Goal: Answer question/provide support: Share knowledge or assist other users

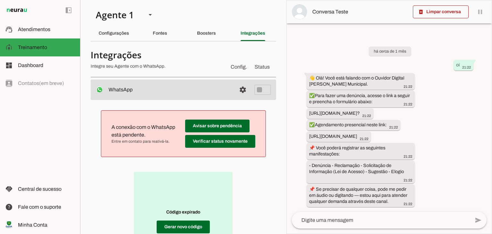
scroll to position [96, 0]
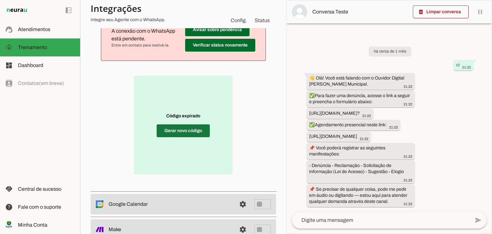
click at [193, 134] on span at bounding box center [182, 130] width 53 height 15
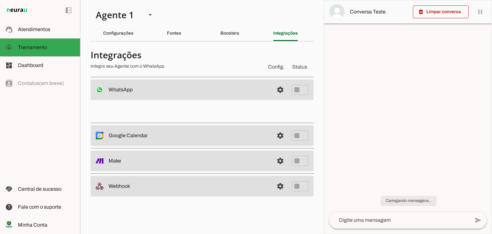
click at [288, 90] on md-item "settings WhatsApp Desconectado O Agente não está conectado ao WhatsApp." at bounding box center [202, 89] width 223 height 20
click at [281, 90] on span at bounding box center [279, 89] width 15 height 15
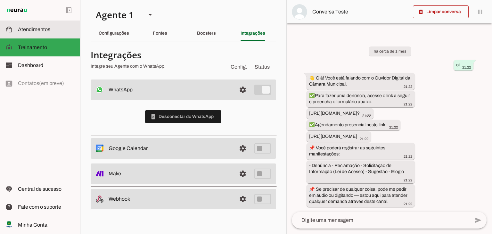
click at [40, 32] on span "Atendimentos" at bounding box center [34, 29] width 32 height 5
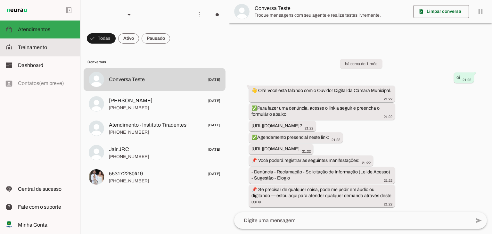
click at [28, 49] on span "Treinamento" at bounding box center [32, 46] width 29 height 5
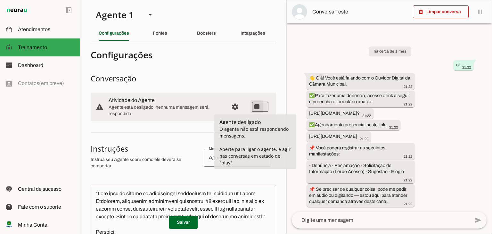
type md-switch "on"
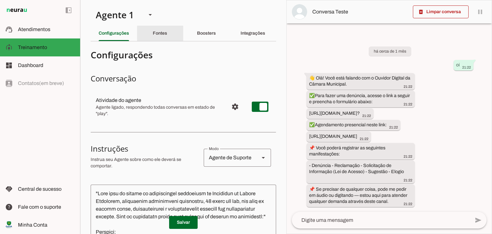
click at [159, 36] on div "Fontes" at bounding box center [160, 33] width 14 height 15
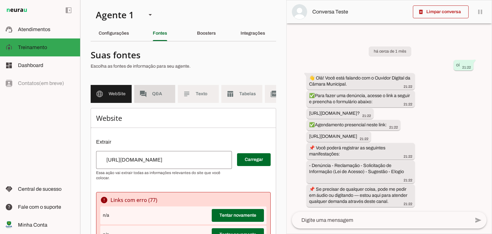
click at [158, 92] on span "Q&A" at bounding box center [161, 94] width 18 height 6
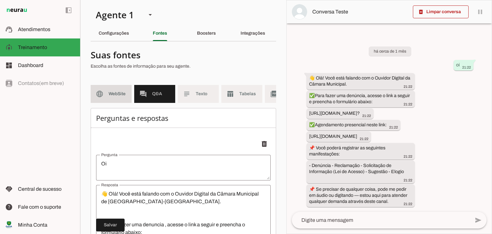
click at [116, 95] on span "WebSite" at bounding box center [117, 94] width 18 height 6
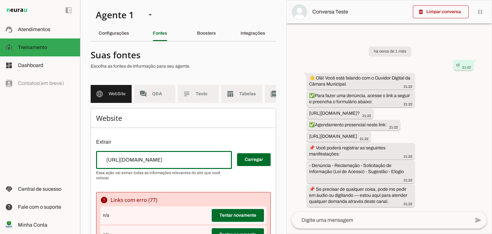
drag, startPoint x: 192, startPoint y: 164, endPoint x: 83, endPoint y: 164, distance: 109.8
click at [83, 164] on section "Agente 1 Criar Agente Você atingiu o limite de IAs Neurau permitidas. Atualize …" at bounding box center [183, 117] width 206 height 234
type input "[URL][DOMAIN_NAME]"
type md-outlined-text-field "[URL][DOMAIN_NAME]"
click at [246, 165] on span at bounding box center [254, 159] width 34 height 15
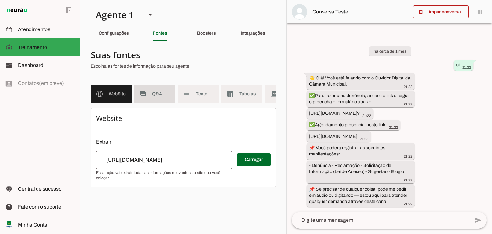
click at [152, 90] on md-item "forum Q&A" at bounding box center [154, 94] width 41 height 18
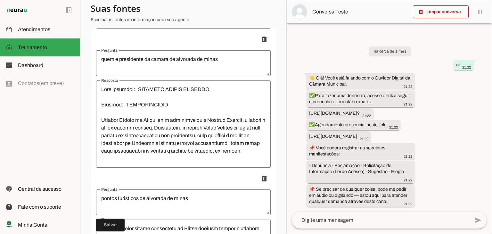
scroll to position [1210, 0]
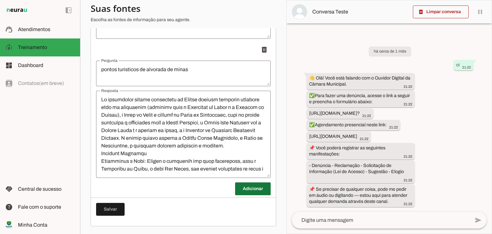
click at [243, 191] on span at bounding box center [253, 188] width 36 height 15
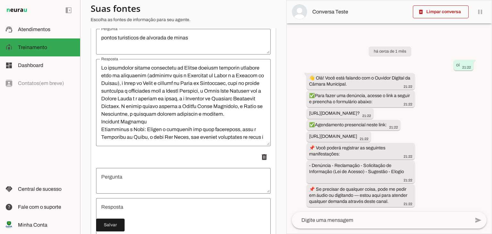
scroll to position [1274, 0]
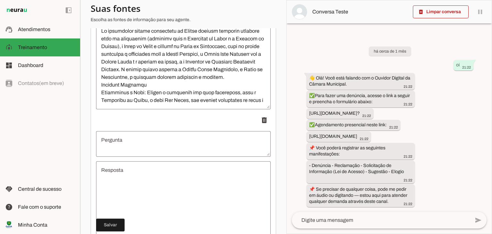
click at [180, 144] on textarea "Pergunta" at bounding box center [183, 143] width 174 height 15
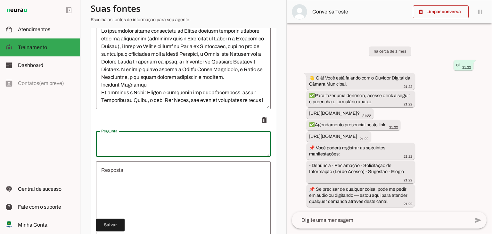
scroll to position [1306, 0]
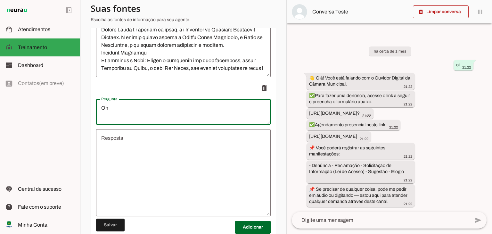
type textarea "O"
type textarea "Onde consigo uma cesta básica ?"
type md-outlined-text-field "Onde consigo uma cesta básica ?"
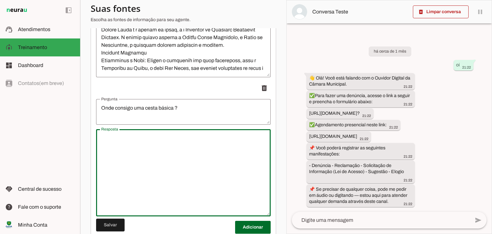
click at [148, 152] on textarea "Resposta" at bounding box center [183, 172] width 174 height 77
type textarea "Olá, Você pode entrar em contato co"
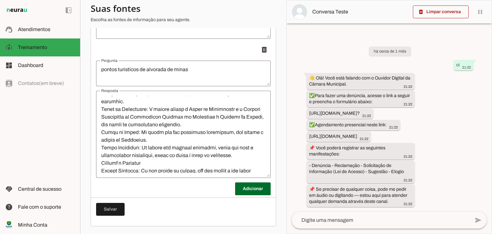
scroll to position [96, 0]
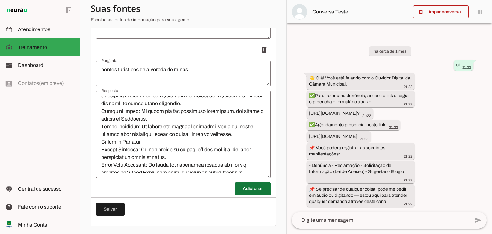
click at [244, 189] on span at bounding box center [253, 188] width 36 height 15
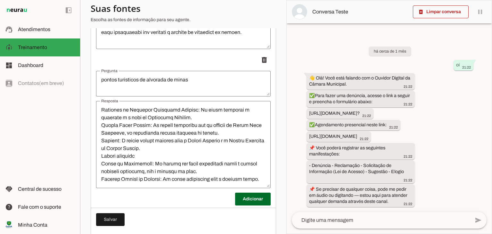
scroll to position [1210, 0]
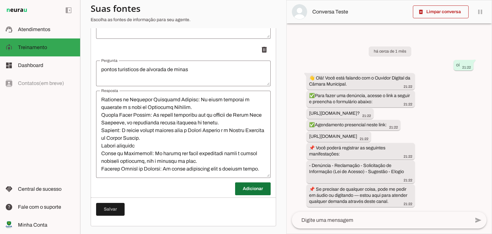
click at [250, 191] on span at bounding box center [253, 188] width 36 height 15
click at [250, 186] on span at bounding box center [253, 188] width 36 height 15
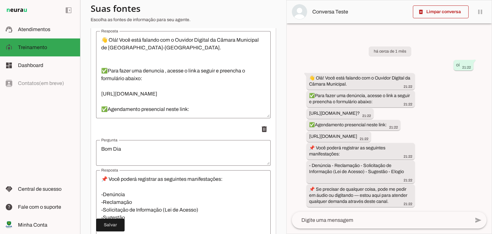
scroll to position [0, 0]
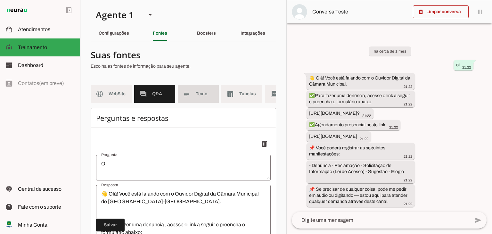
click at [205, 96] on span "Texto" at bounding box center [205, 94] width 18 height 6
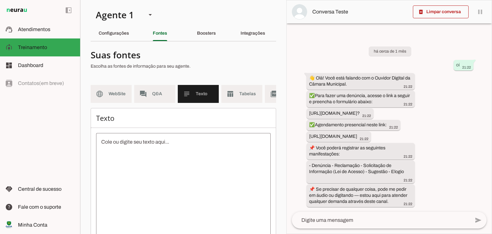
scroll to position [32, 0]
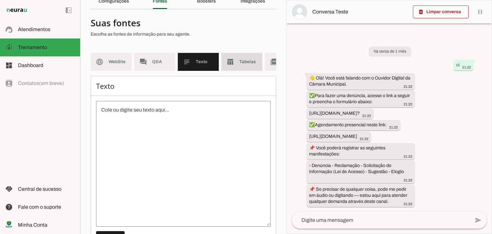
click at [0, 0] on slot "table_chart" at bounding box center [0, 0] width 0 height 0
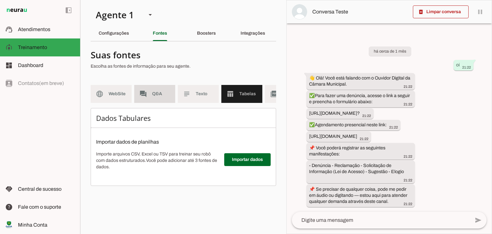
click at [161, 96] on span "Q&A" at bounding box center [161, 94] width 18 height 6
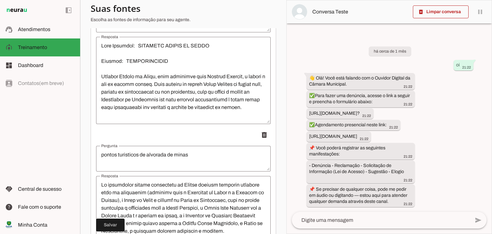
scroll to position [1210, 0]
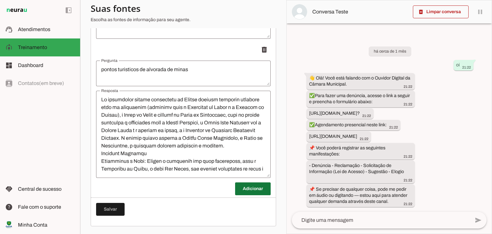
click at [248, 189] on span at bounding box center [253, 188] width 36 height 15
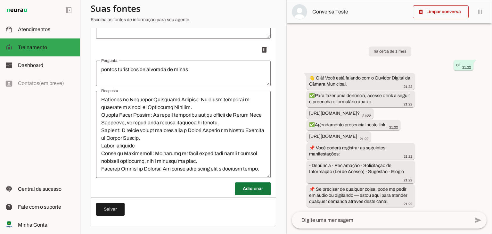
click at [242, 192] on span at bounding box center [253, 188] width 36 height 15
click at [116, 212] on span at bounding box center [110, 208] width 28 height 15
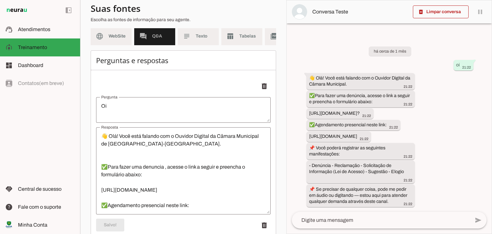
scroll to position [0, 0]
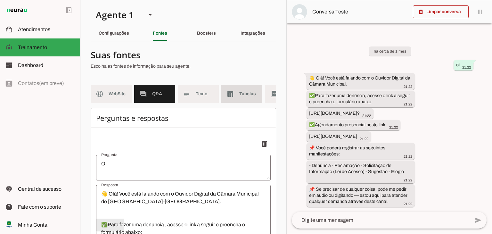
drag, startPoint x: 247, startPoint y: 93, endPoint x: 242, endPoint y: 84, distance: 10.4
click at [246, 93] on span "Tabelas" at bounding box center [248, 94] width 18 height 6
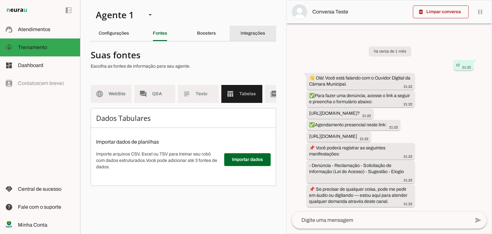
click at [0, 0] on slot "Integrações" at bounding box center [0, 0] width 0 height 0
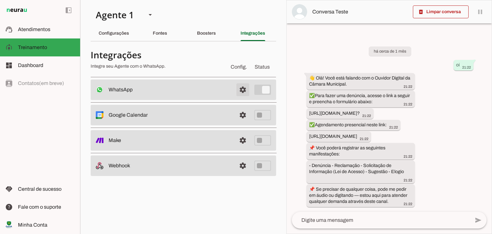
click at [241, 88] on span at bounding box center [242, 89] width 15 height 15
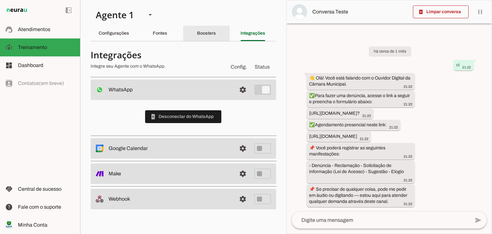
click at [216, 33] on div "Boosters" at bounding box center [206, 33] width 19 height 15
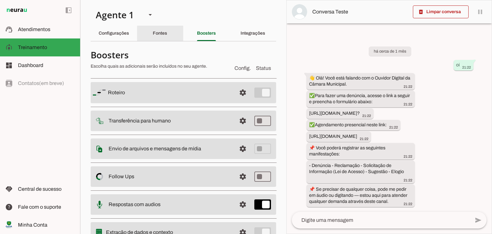
click at [167, 36] on div "Fontes" at bounding box center [160, 33] width 14 height 15
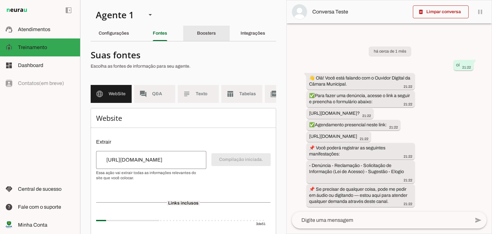
drag, startPoint x: 204, startPoint y: 28, endPoint x: 205, endPoint y: 33, distance: 4.6
click at [204, 29] on div "Boosters" at bounding box center [206, 33] width 19 height 15
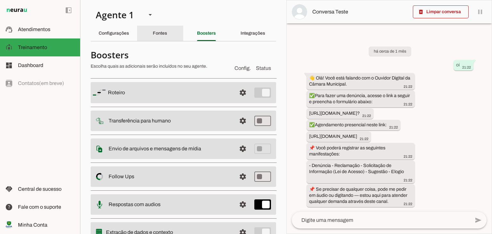
click at [167, 35] on div "Fontes" at bounding box center [160, 33] width 14 height 15
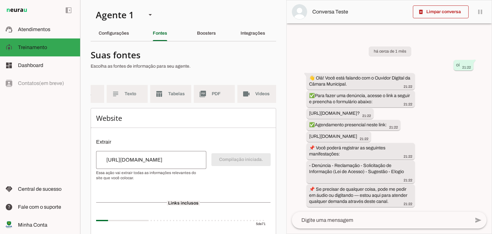
scroll to position [0, 40]
click at [206, 97] on md-item "table_chart Tabelas" at bounding box center [201, 94] width 41 height 18
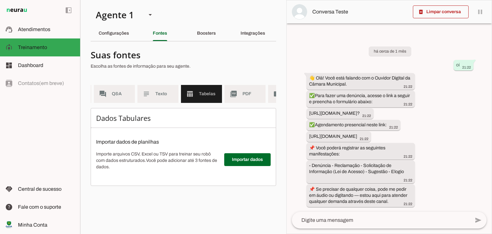
scroll to position [0, 36]
click at [126, 95] on span "Q&A" at bounding box center [125, 94] width 18 height 6
click at [123, 95] on span "Q&A" at bounding box center [125, 94] width 18 height 6
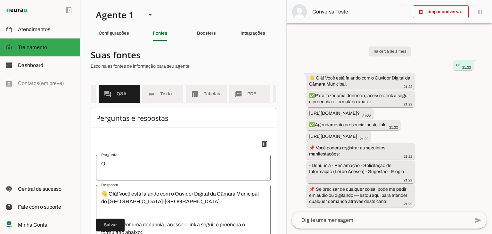
drag, startPoint x: 123, startPoint y: 95, endPoint x: 278, endPoint y: 46, distance: 162.6
click at [123, 95] on span "Q&A" at bounding box center [125, 94] width 18 height 6
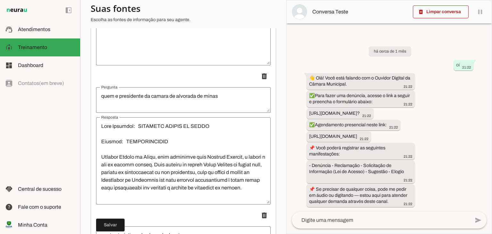
scroll to position [1210, 0]
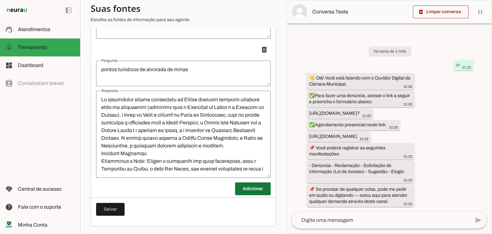
click at [250, 190] on span at bounding box center [253, 188] width 36 height 15
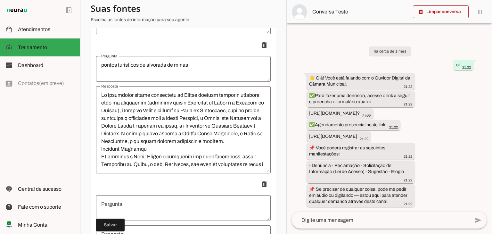
scroll to position [1274, 0]
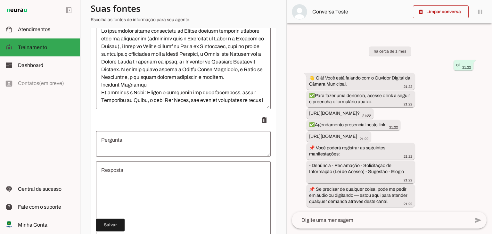
click at [167, 150] on textarea "Pergunta" at bounding box center [183, 143] width 174 height 15
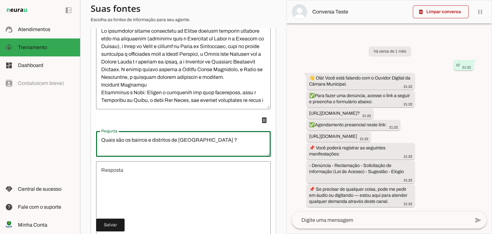
type textarea "Quais são os bairros e distritos de [GEOGRAPHIC_DATA] ?"
type md-outlined-text-field "Quais são os bairros e distritos de [GEOGRAPHIC_DATA] ?"
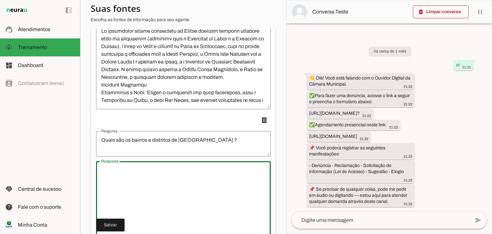
click at [157, 180] on textarea "Resposta" at bounding box center [183, 204] width 174 height 77
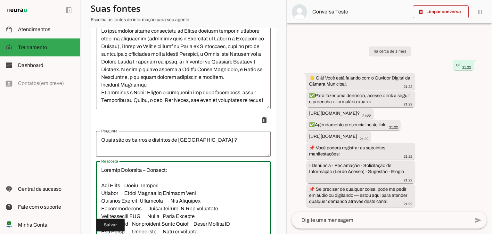
scroll to position [1288, 0]
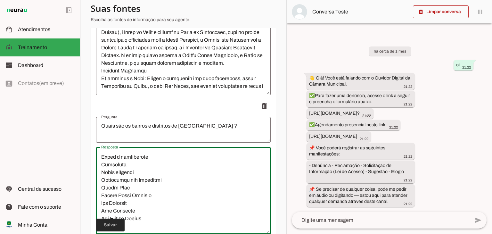
type textarea "Loremip Dolorsita – Consect: Adi Elits Doeiu Tempori Utlabor Etdol Magnaaliq En…"
type md-outlined-text-field "Loremip Dolorsita – Consect: Adi Elits Doeiu Tempori Utlabor Etdol Magnaaliq En…"
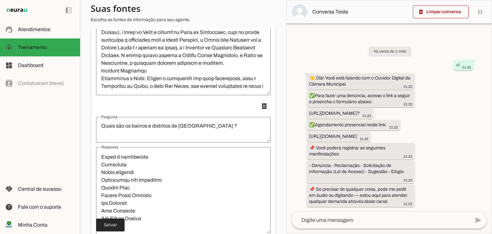
click at [115, 222] on span at bounding box center [110, 224] width 28 height 15
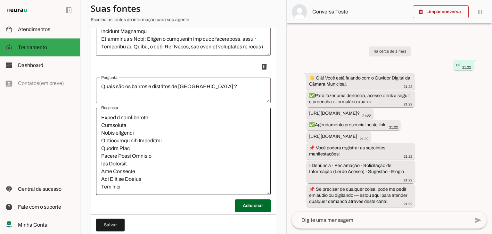
scroll to position [1349, 0]
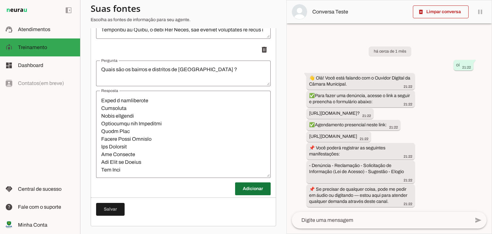
click at [235, 189] on span at bounding box center [253, 188] width 36 height 15
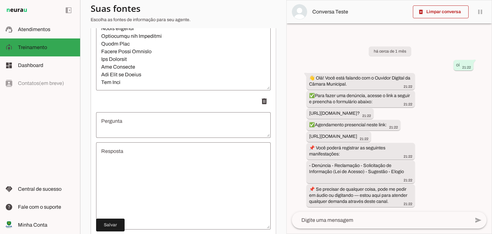
scroll to position [1445, 0]
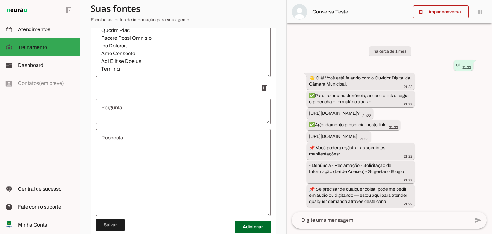
click at [162, 116] on textarea "Pergunta" at bounding box center [183, 111] width 174 height 15
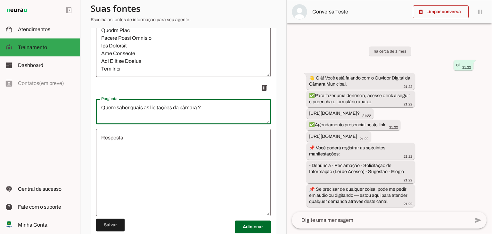
type textarea "Quero saber quais as licitações da câmara ?"
type md-outlined-text-field "Quero saber quais as licitações da câmara ?"
click at [143, 148] on textarea "Resposta" at bounding box center [183, 172] width 174 height 77
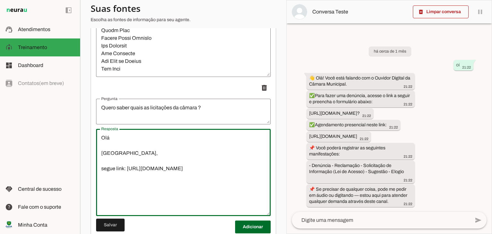
click at [124, 173] on textarea "Olá [GEOGRAPHIC_DATA], segue link: [URL][DOMAIN_NAME]" at bounding box center [183, 172] width 174 height 77
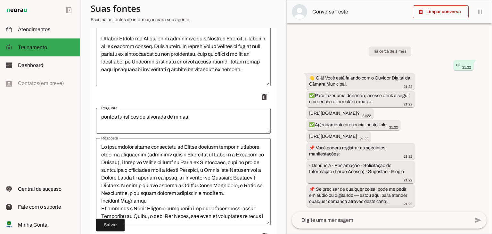
scroll to position [1157, 0]
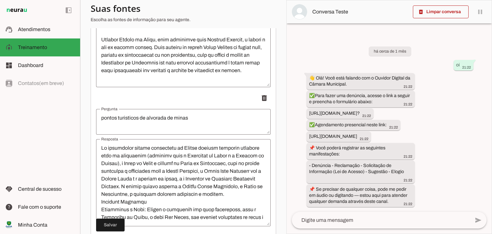
type textarea "Olá [GEOGRAPHIC_DATA], segue link para acompanhar: [URL][DOMAIN_NAME]"
type md-outlined-text-field "Olá [GEOGRAPHIC_DATA], segue link para acompanhar: [URL][DOMAIN_NAME]"
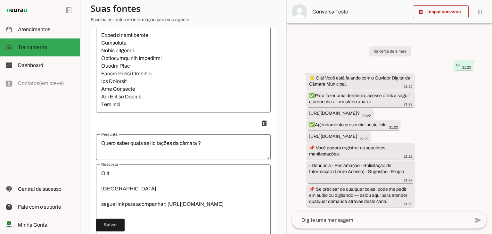
scroll to position [1488, 0]
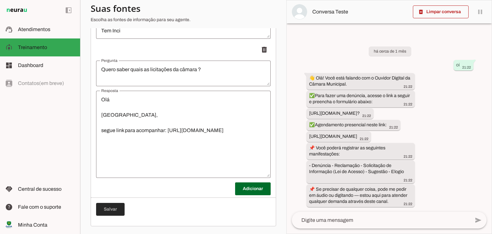
click at [110, 211] on span at bounding box center [110, 208] width 28 height 15
click at [237, 186] on span at bounding box center [253, 188] width 36 height 15
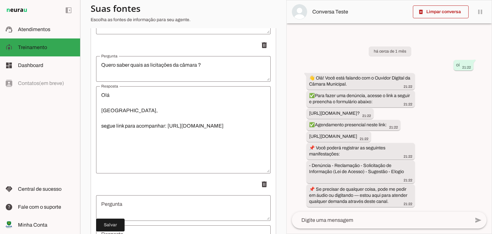
scroll to position [1552, 0]
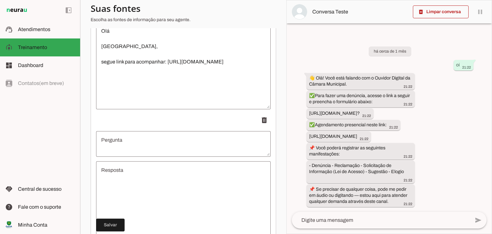
click at [183, 151] on textarea "Pergunta" at bounding box center [183, 143] width 174 height 15
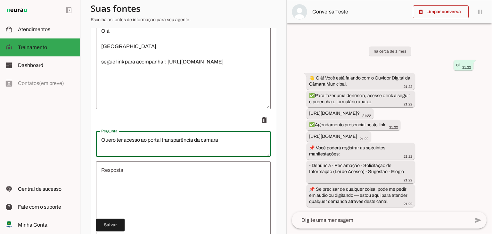
drag, startPoint x: 208, startPoint y: 146, endPoint x: 204, endPoint y: 157, distance: 11.1
click at [204, 156] on div "Quero ter acesso ao portal transparência da camara" at bounding box center [183, 144] width 174 height 26
click at [205, 145] on textarea "Quero ter acesso ao portal transparência da camara" at bounding box center [183, 143] width 174 height 15
type textarea "Quero ter acesso ao portal transparência da câmara"
type md-outlined-text-field "Quero ter acesso ao portal transparência da câmara"
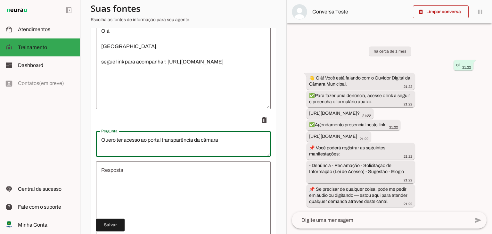
click at [192, 180] on textarea "Resposta" at bounding box center [183, 204] width 174 height 77
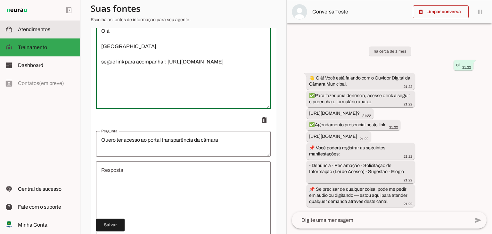
drag, startPoint x: 219, startPoint y: 75, endPoint x: 72, endPoint y: 21, distance: 156.5
click at [72, 21] on applet-drawer "support_agent Atendimentos Atendimentos model_training Treinamento Treinamento …" at bounding box center [246, 117] width 492 height 234
click at [147, 189] on textarea "Resposta" at bounding box center [183, 204] width 174 height 77
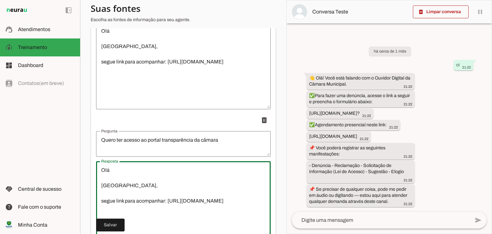
type textarea "Olá [GEOGRAPHIC_DATA], segue link para acompanhar: [URL][DOMAIN_NAME]"
type md-outlined-text-field "Olá [GEOGRAPHIC_DATA], segue link para acompanhar: [URL][DOMAIN_NAME]"
drag, startPoint x: 195, startPoint y: 213, endPoint x: 75, endPoint y: 217, distance: 120.4
click at [75, 217] on applet-drawer "support_agent Atendimentos Atendimentos model_training Treinamento Treinamento …" at bounding box center [246, 117] width 492 height 234
paste textarea "://[DOMAIN_NAME][URL]"
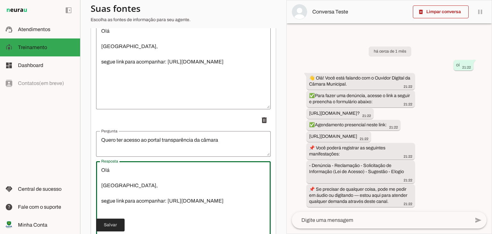
type textarea "Olá [GEOGRAPHIC_DATA], segue link para acompanhar: [URL][DOMAIN_NAME]"
type md-outlined-text-field "Olá [GEOGRAPHIC_DATA], segue link para acompanhar: [URL][DOMAIN_NAME]"
click at [119, 225] on span at bounding box center [110, 224] width 28 height 15
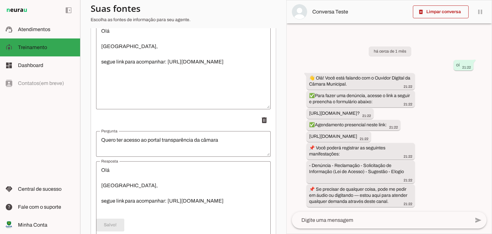
scroll to position [1627, 0]
